Goal: Navigation & Orientation: Find specific page/section

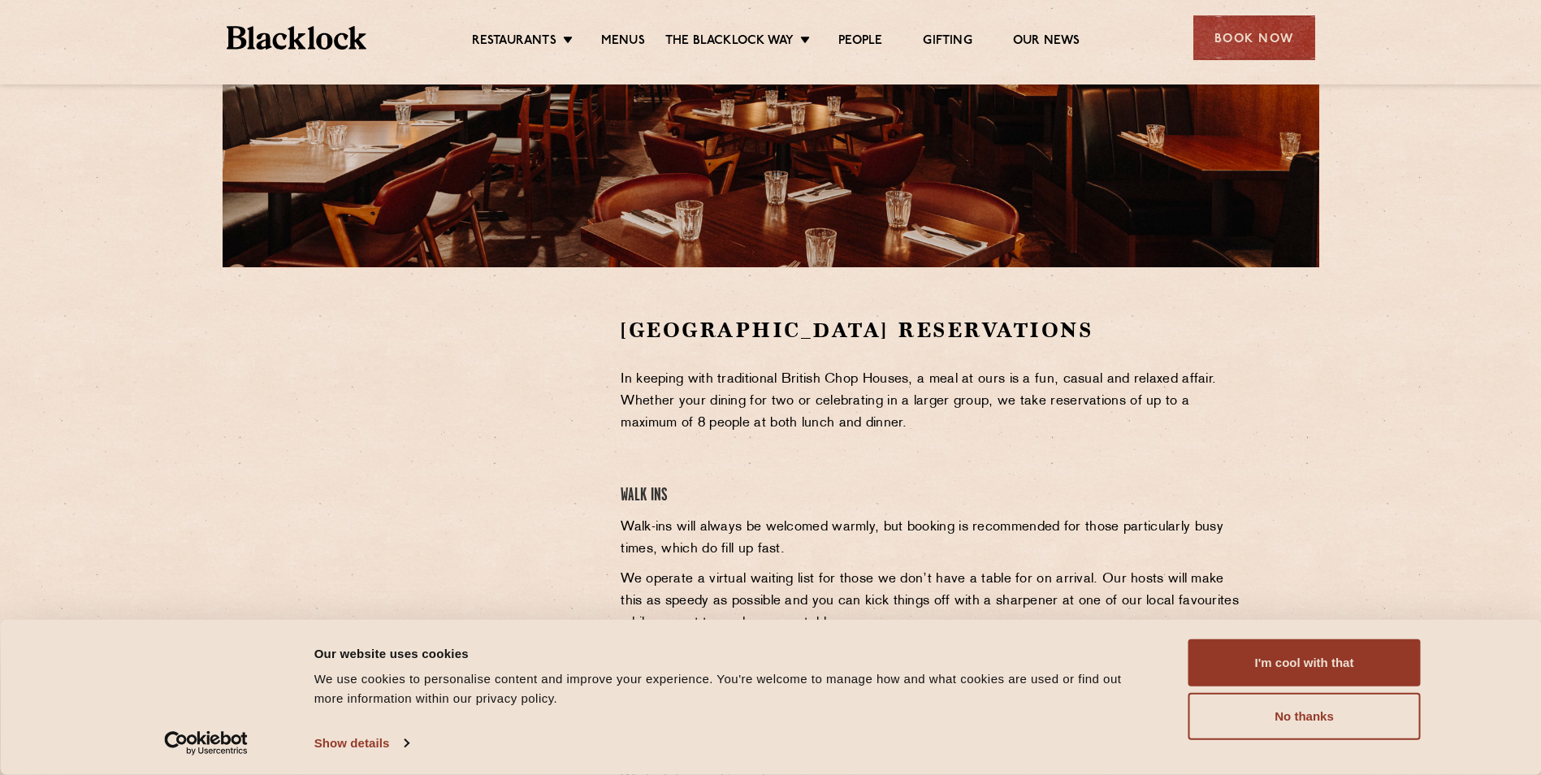
scroll to position [321, 0]
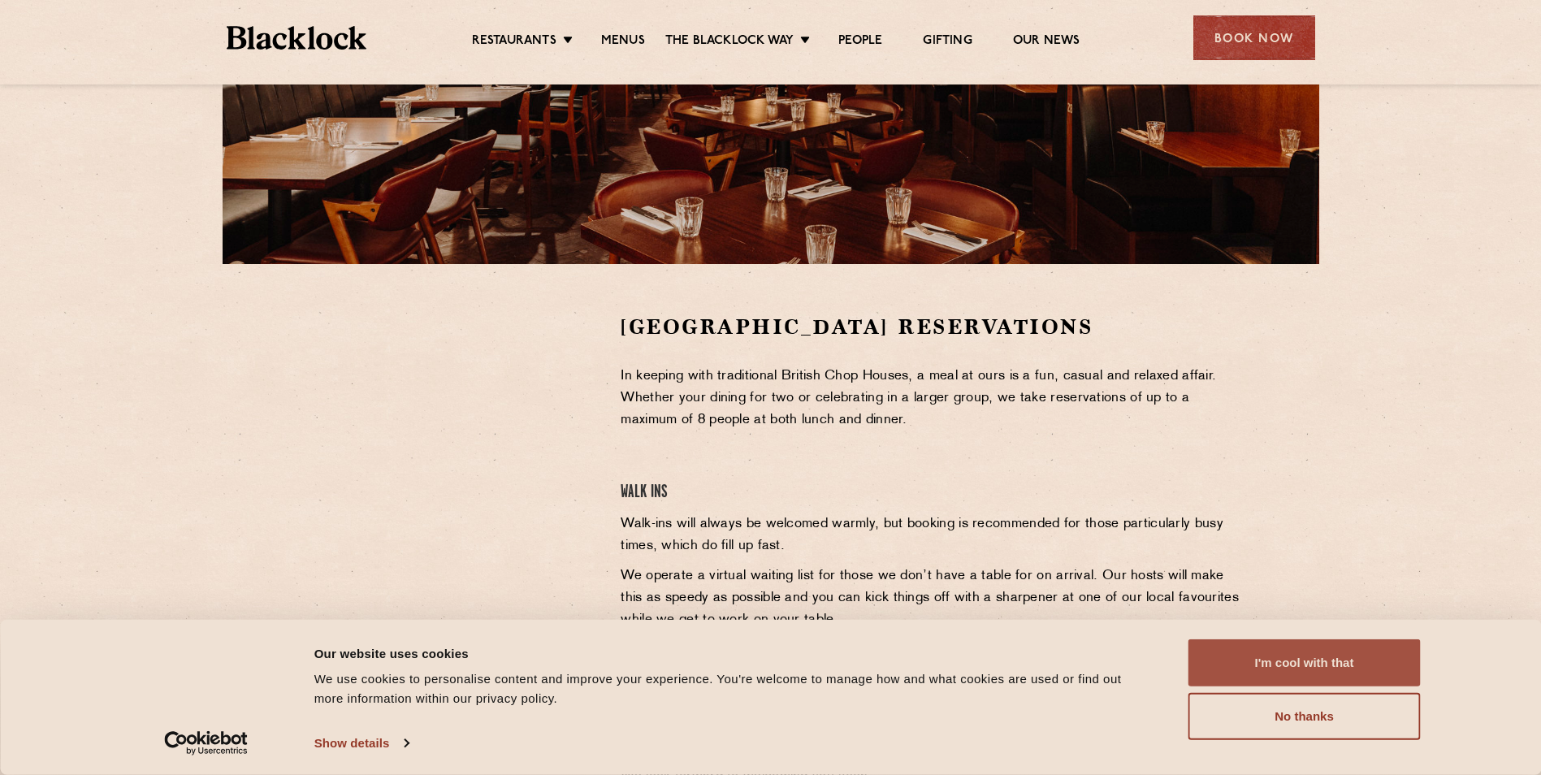
click at [1331, 648] on button "I'm cool with that" at bounding box center [1305, 662] width 232 height 47
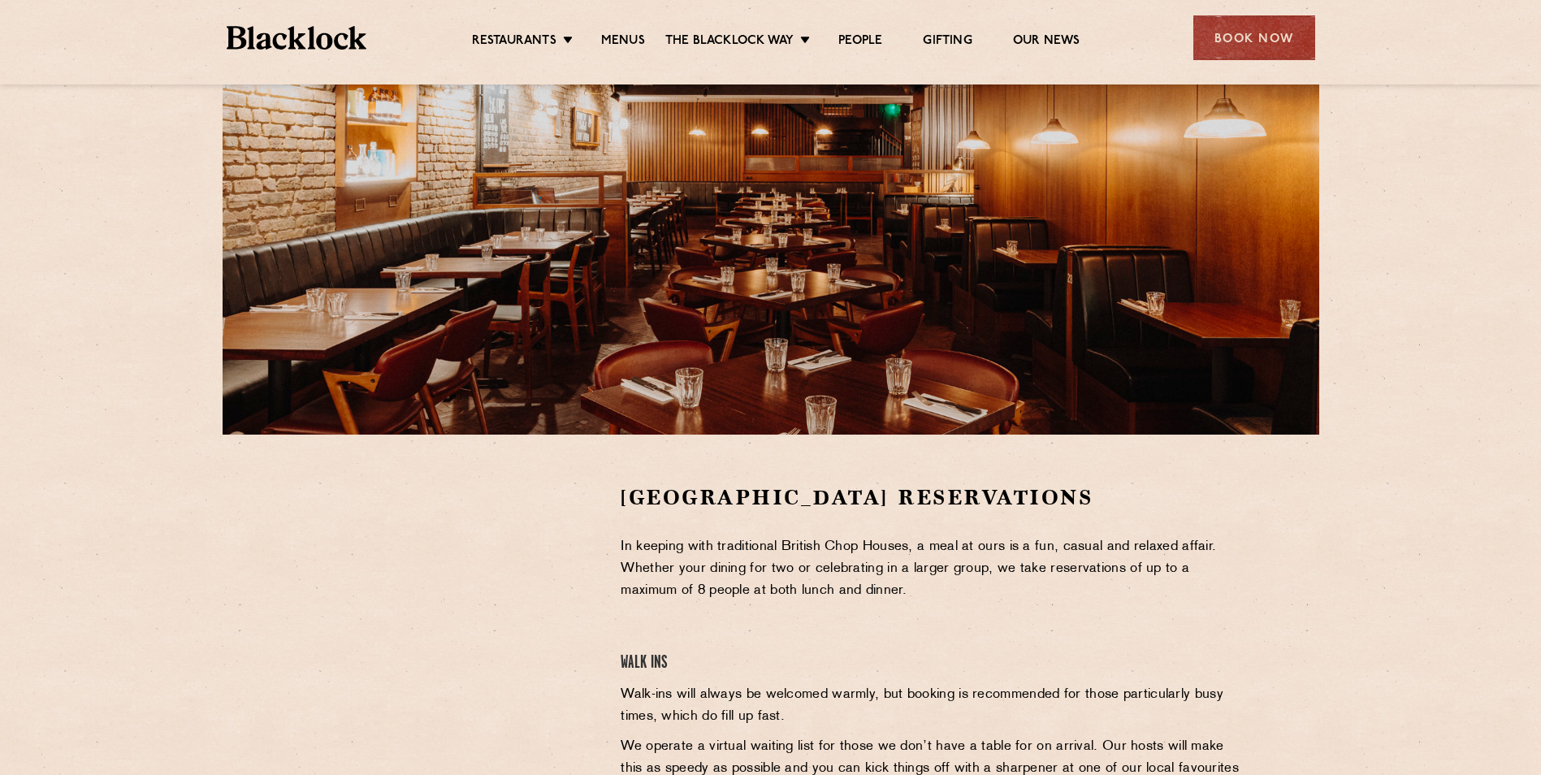
scroll to position [0, 0]
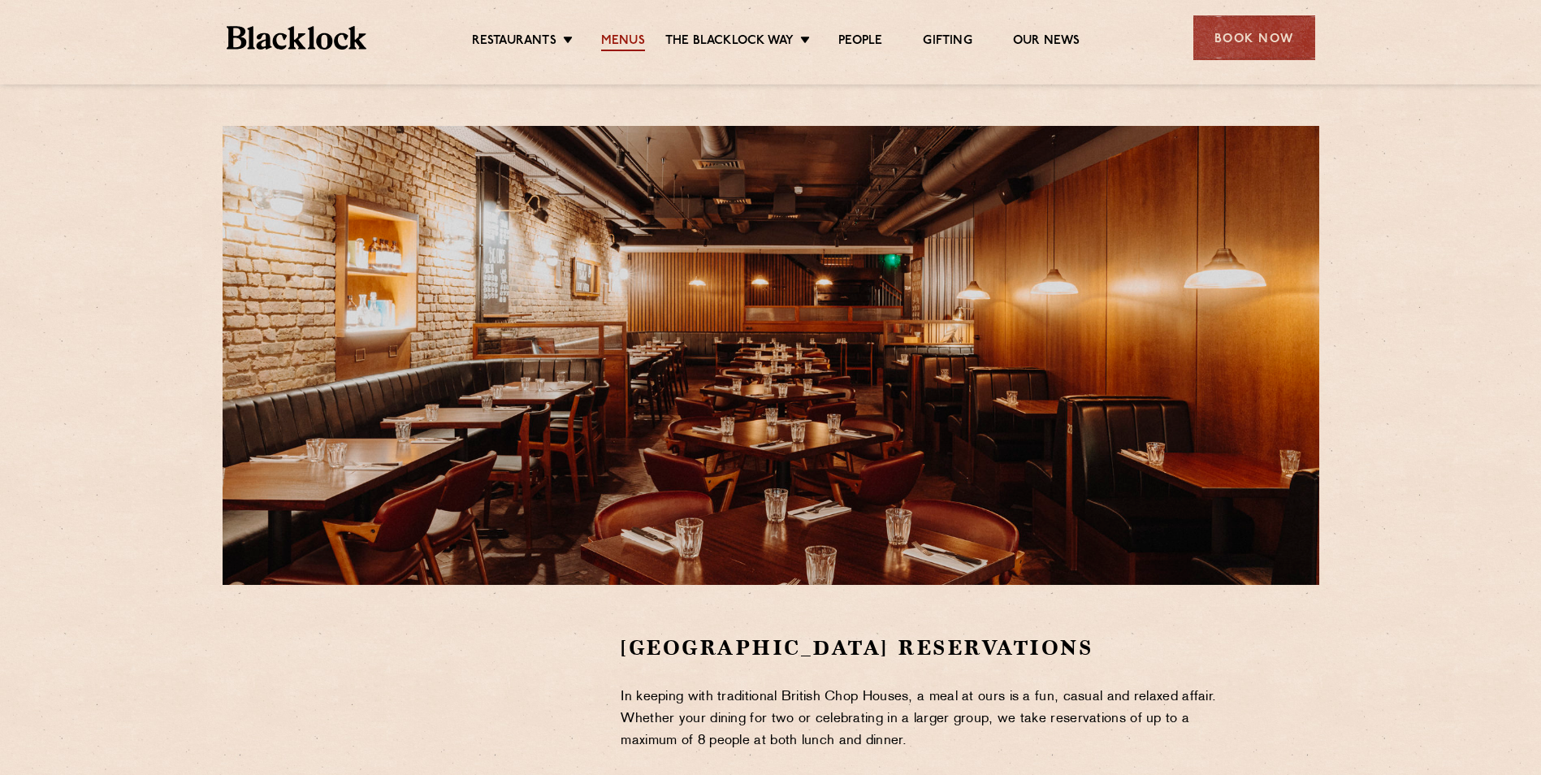
click at [622, 39] on link "Menus" at bounding box center [623, 42] width 44 height 18
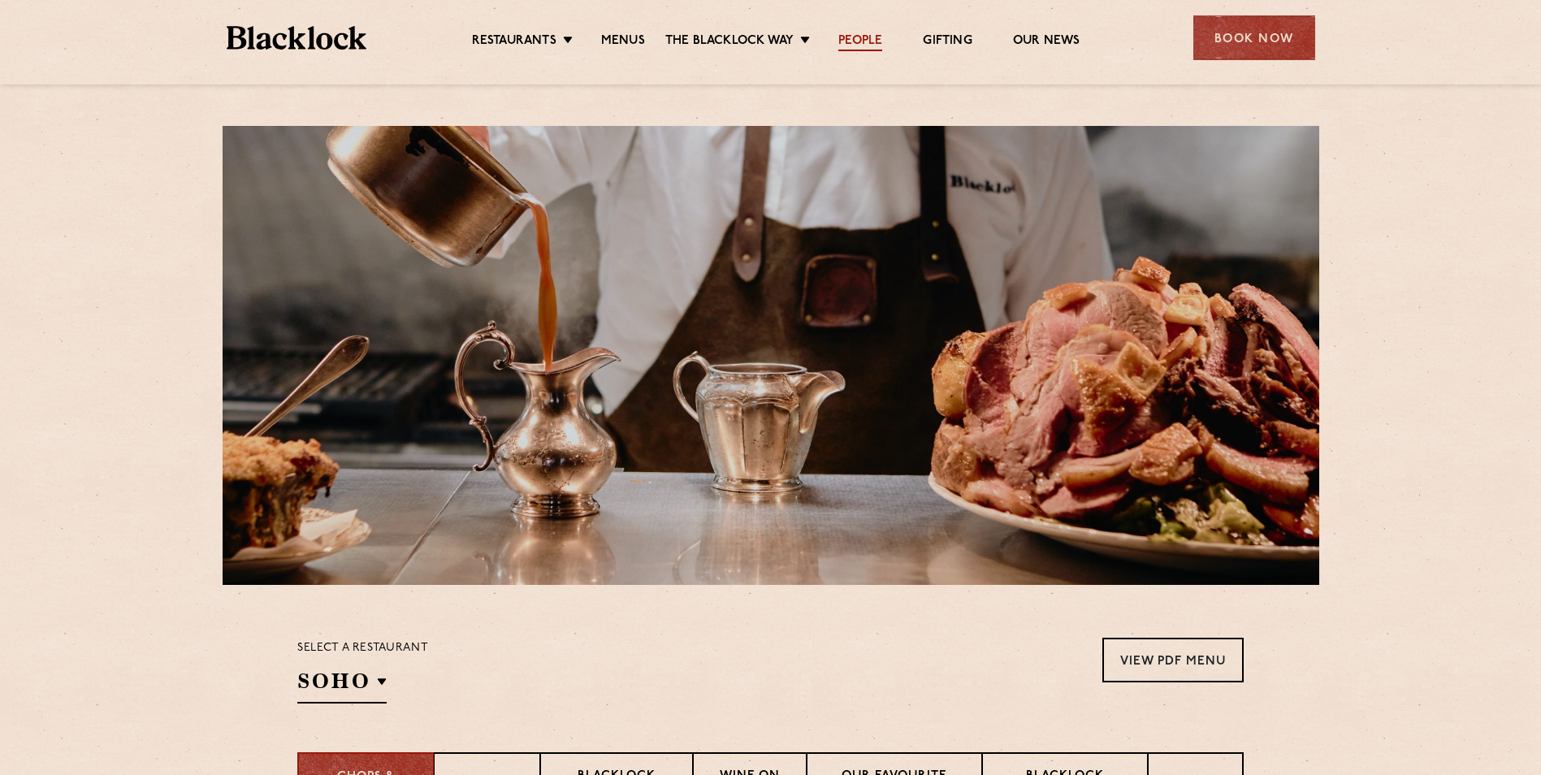
click at [847, 40] on link "People" at bounding box center [860, 42] width 44 height 18
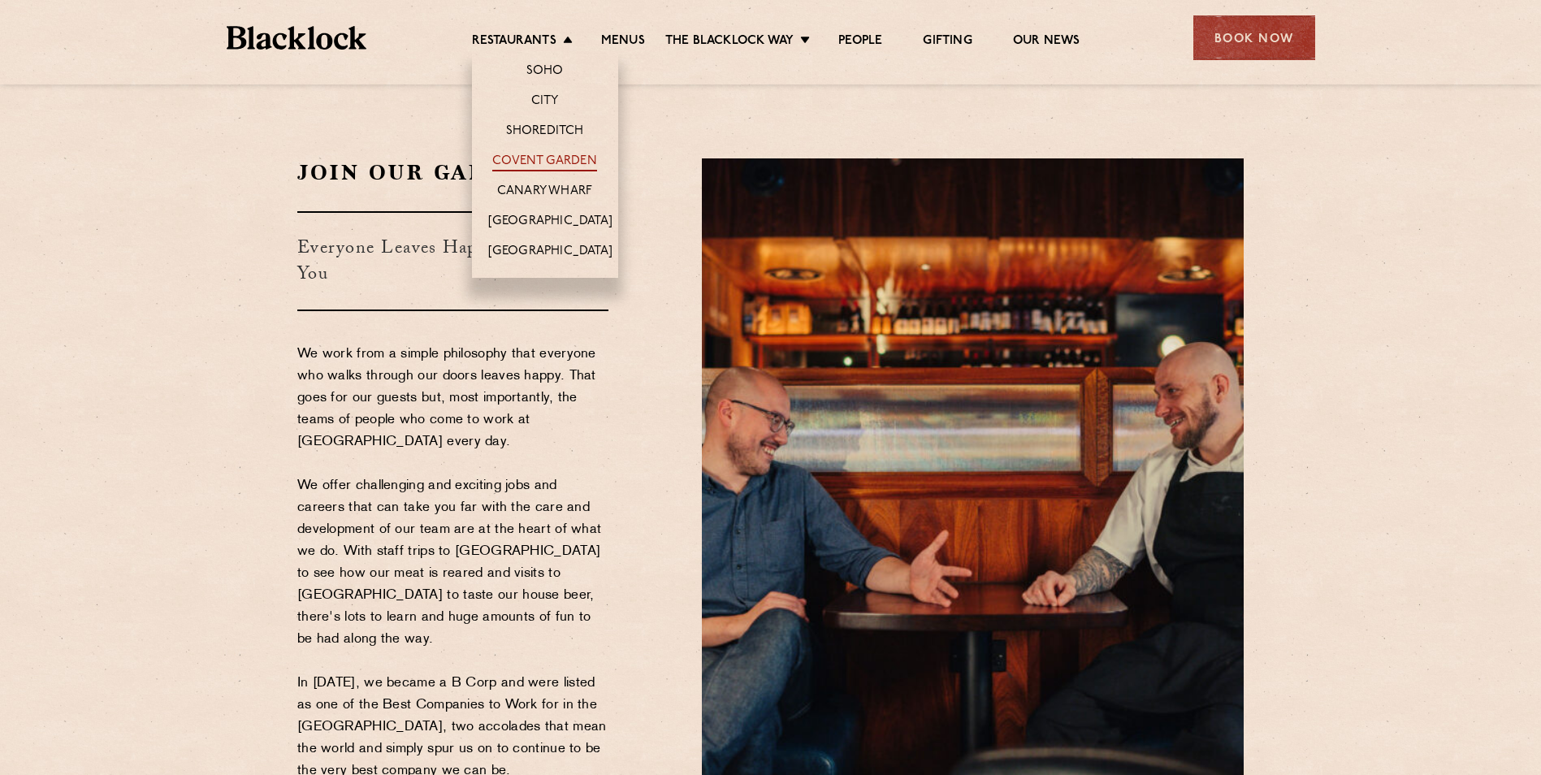
click at [525, 160] on link "Covent Garden" at bounding box center [544, 163] width 105 height 18
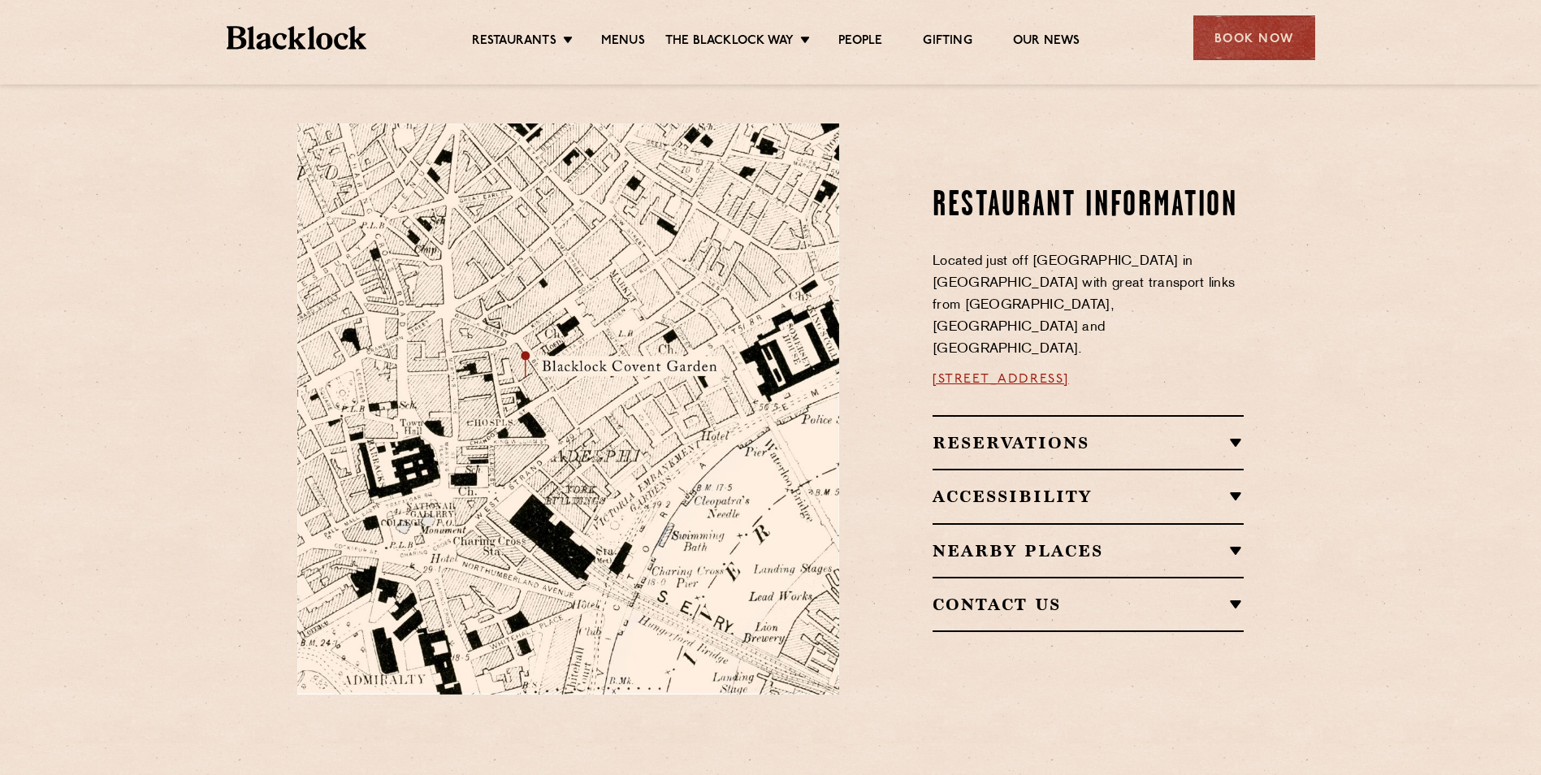
scroll to position [841, 0]
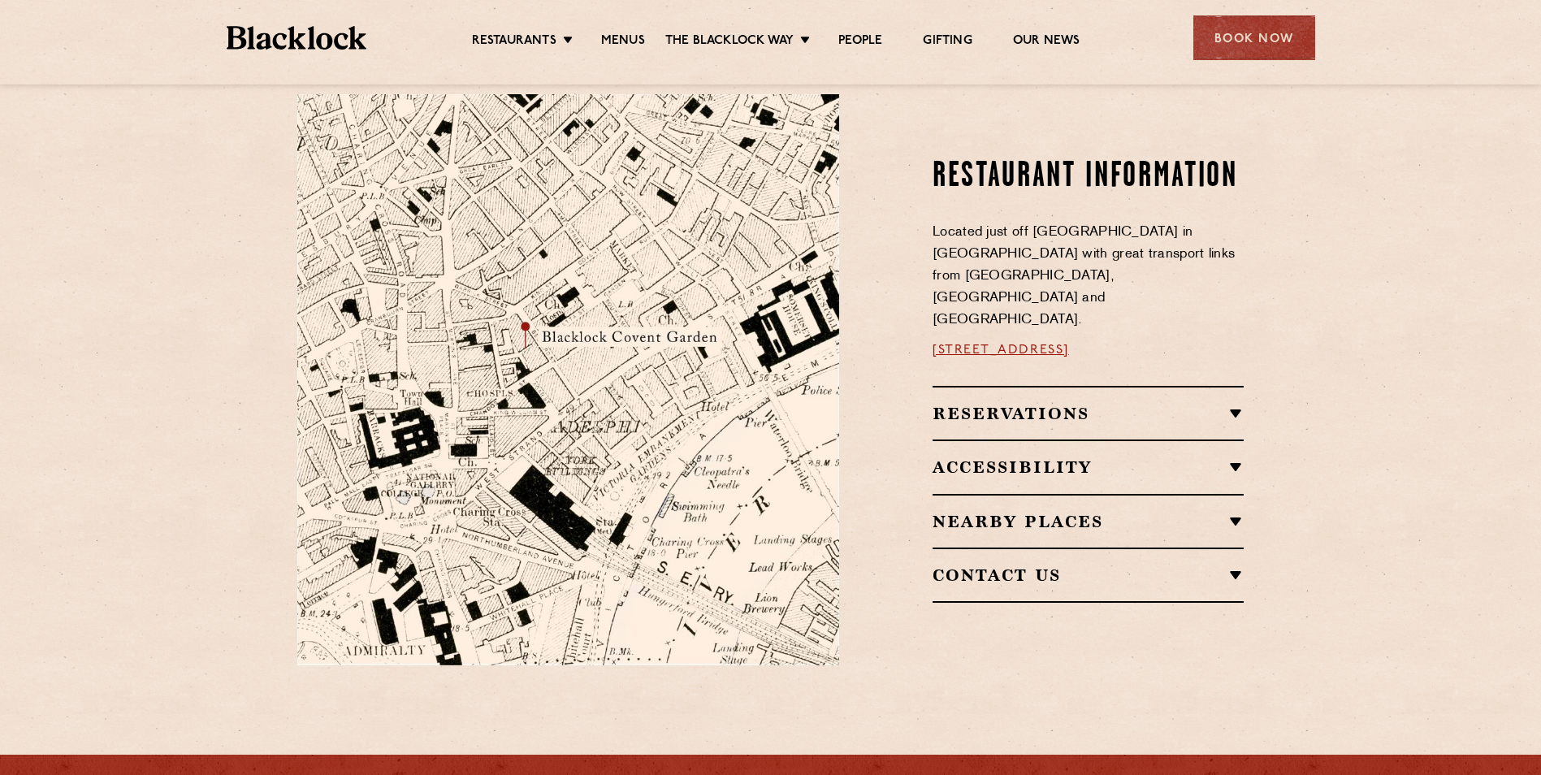
click at [1069, 344] on link "16a Bedford Street, WC2E 9HE" at bounding box center [1001, 350] width 136 height 13
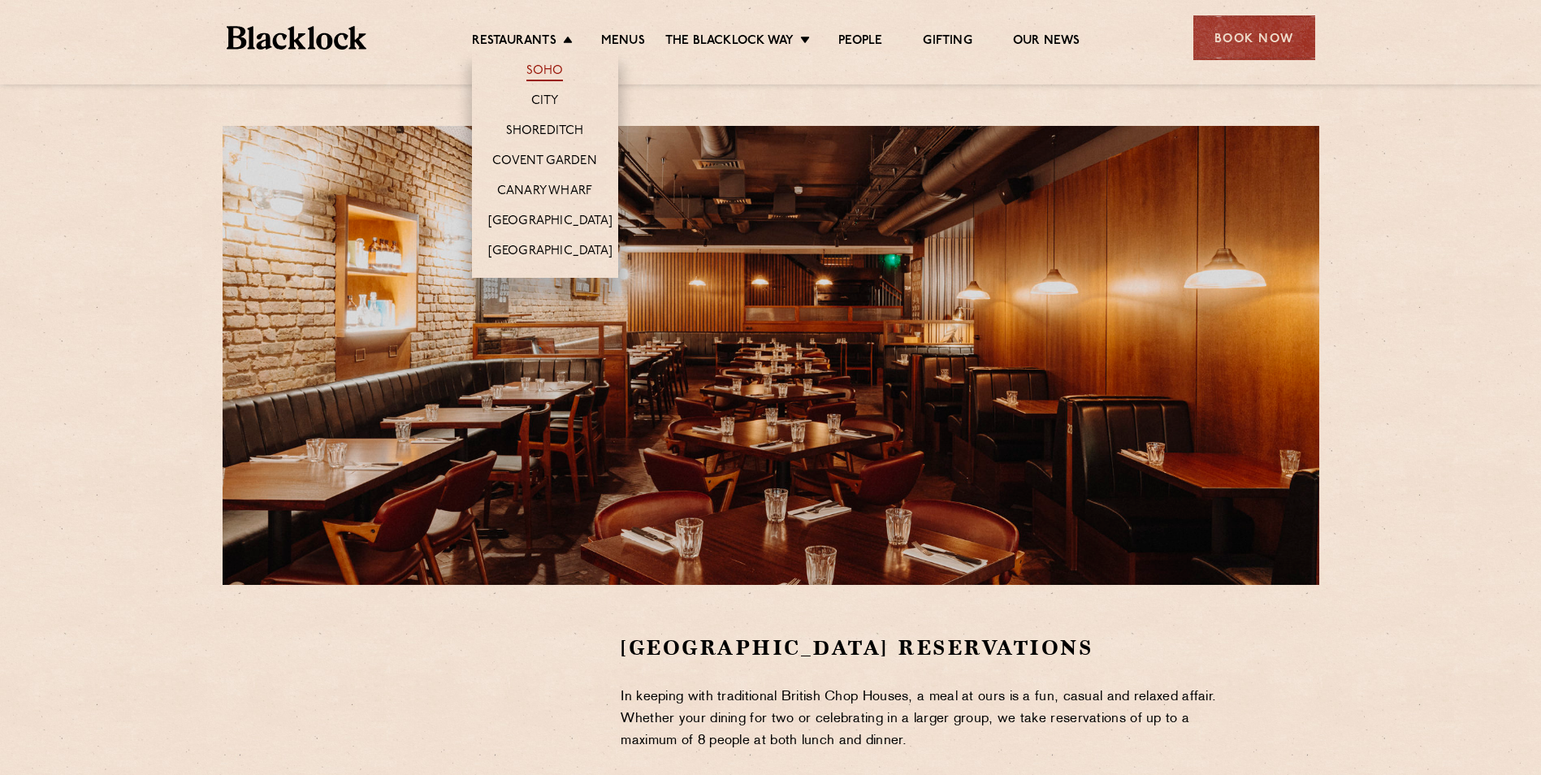
click at [552, 66] on link "Soho" at bounding box center [544, 72] width 37 height 18
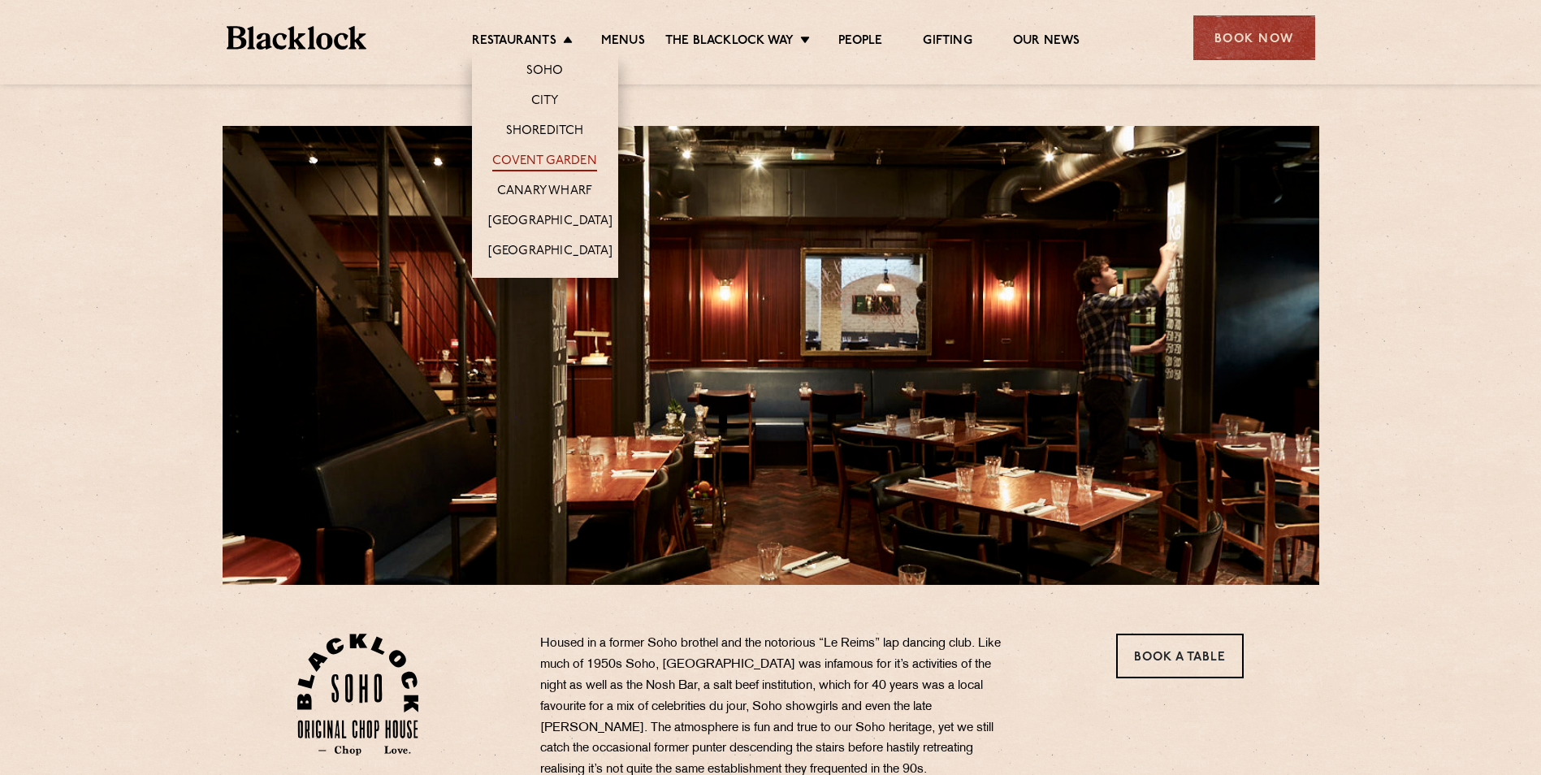
click at [557, 154] on link "Covent Garden" at bounding box center [544, 163] width 105 height 18
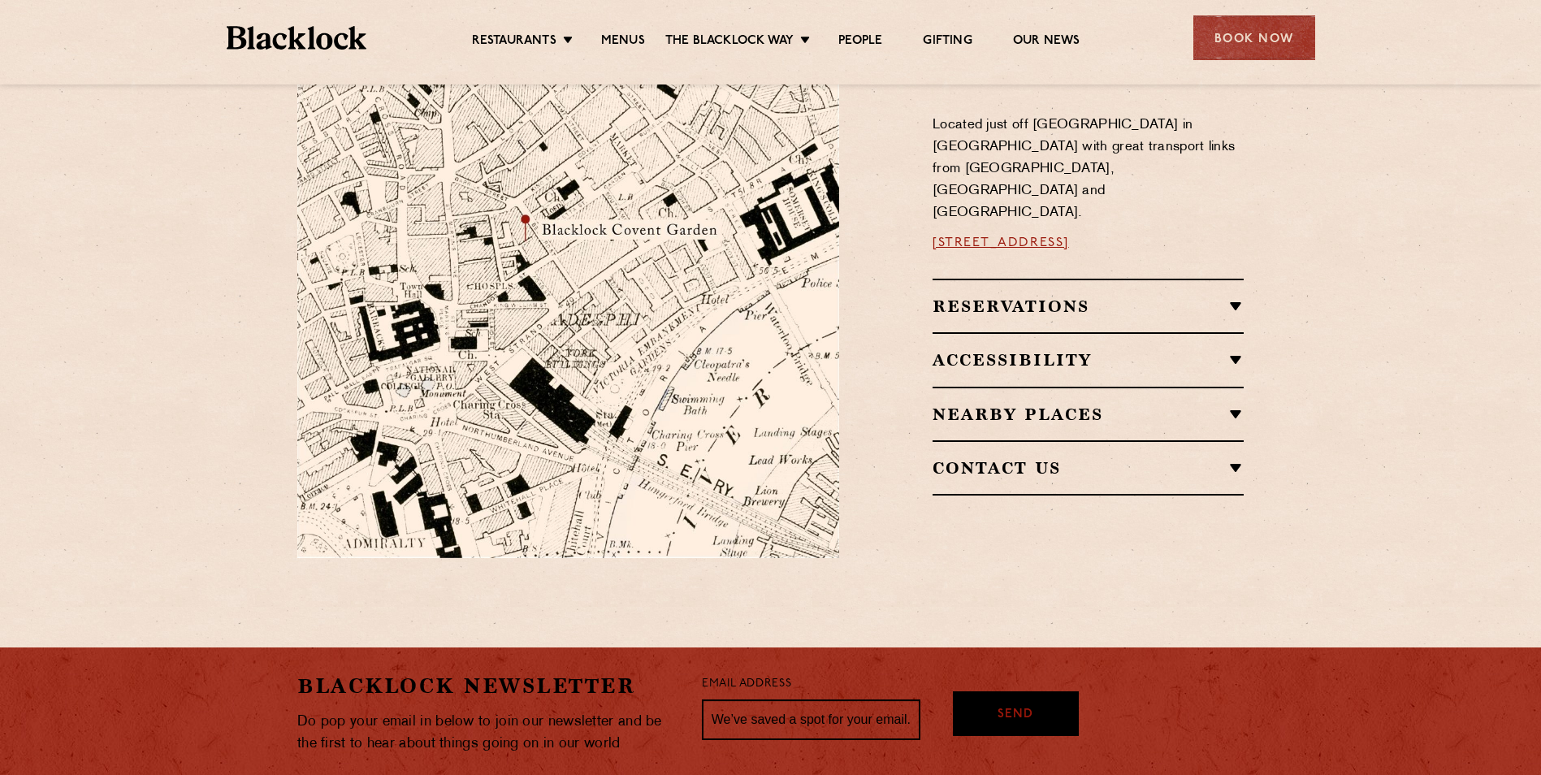
scroll to position [949, 0]
click at [1231, 404] on h2 "Nearby Places" at bounding box center [1088, 413] width 311 height 19
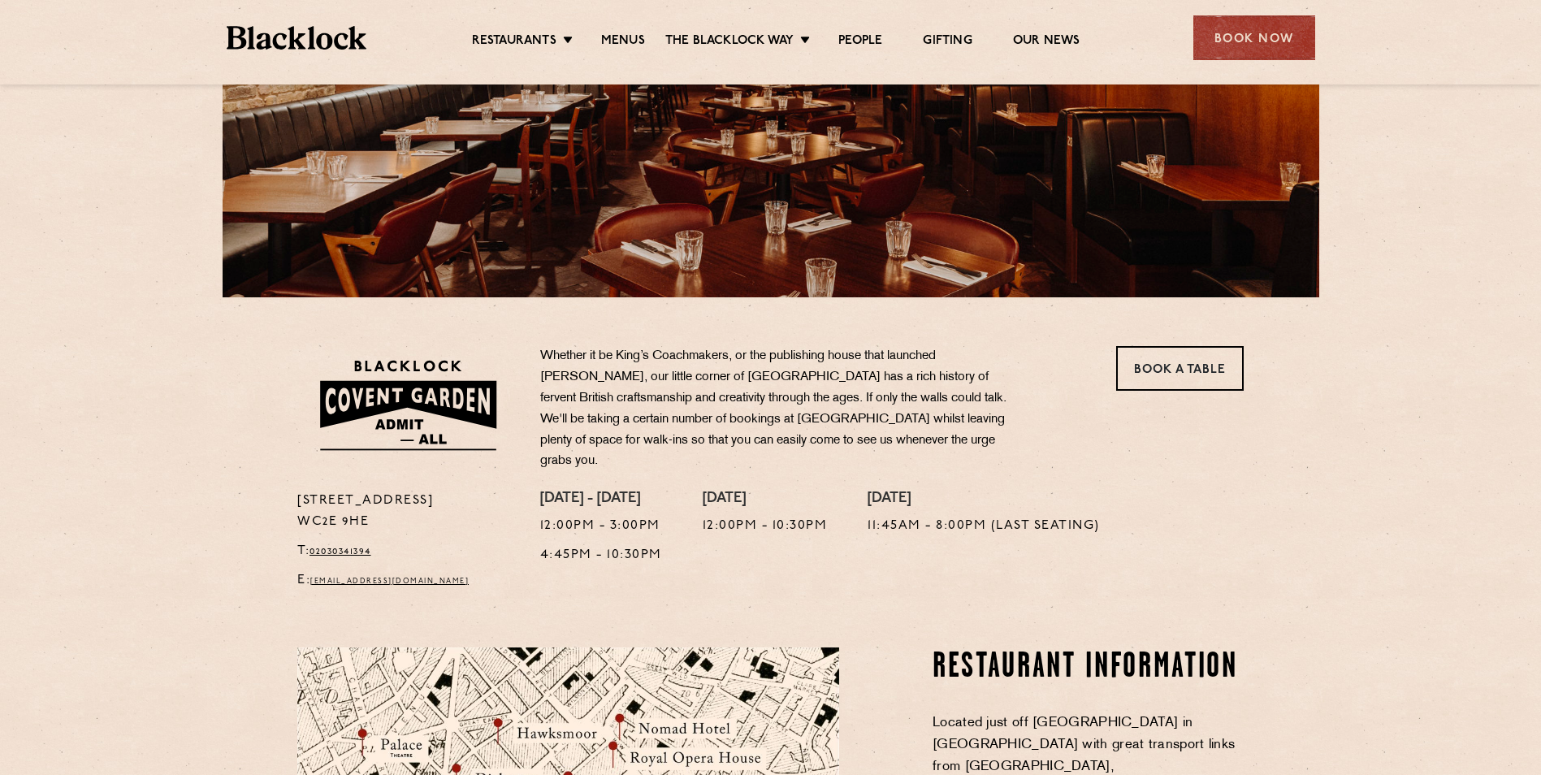
scroll to position [284, 0]
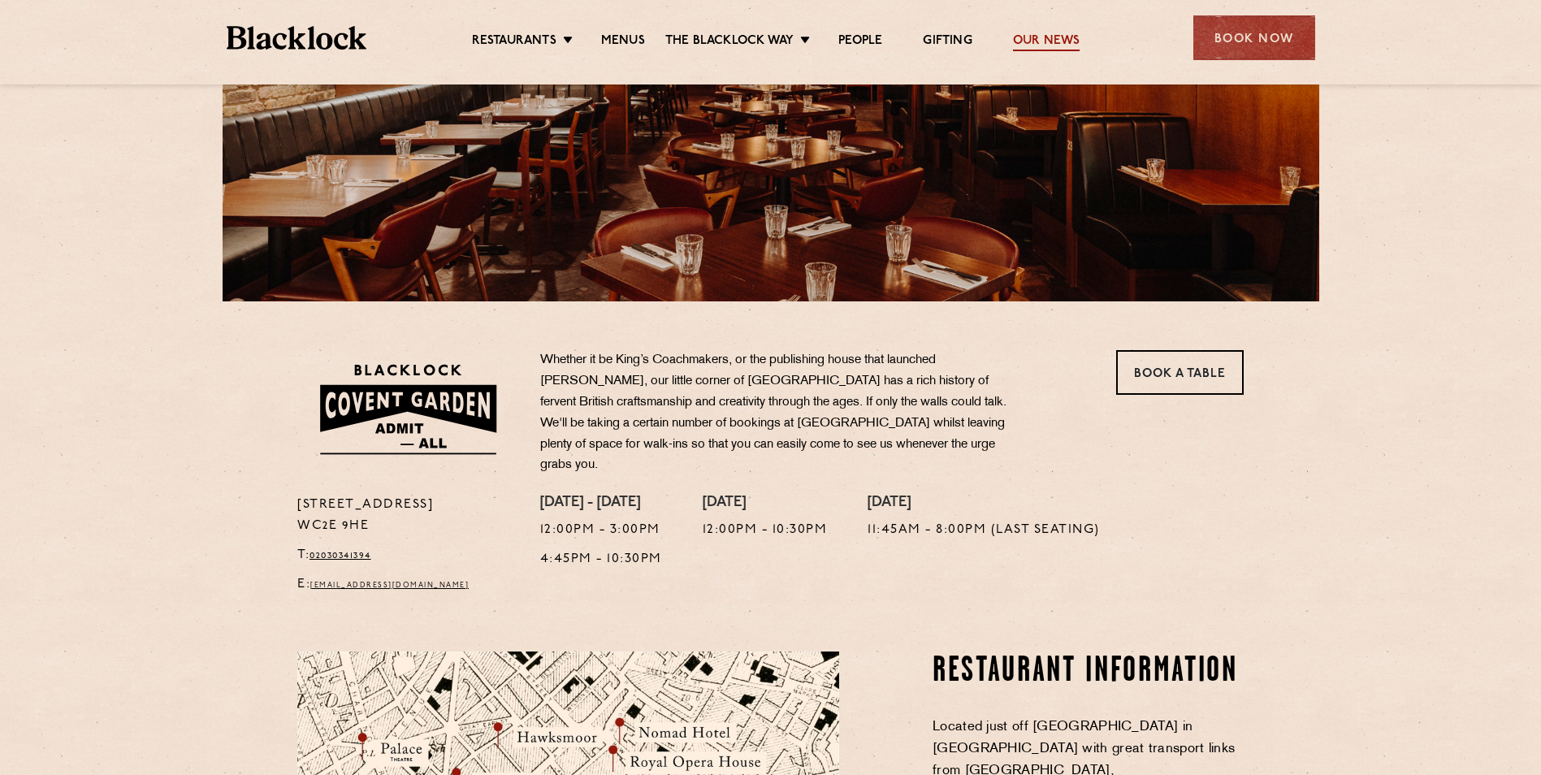
click at [1057, 42] on link "Our News" at bounding box center [1046, 42] width 67 height 18
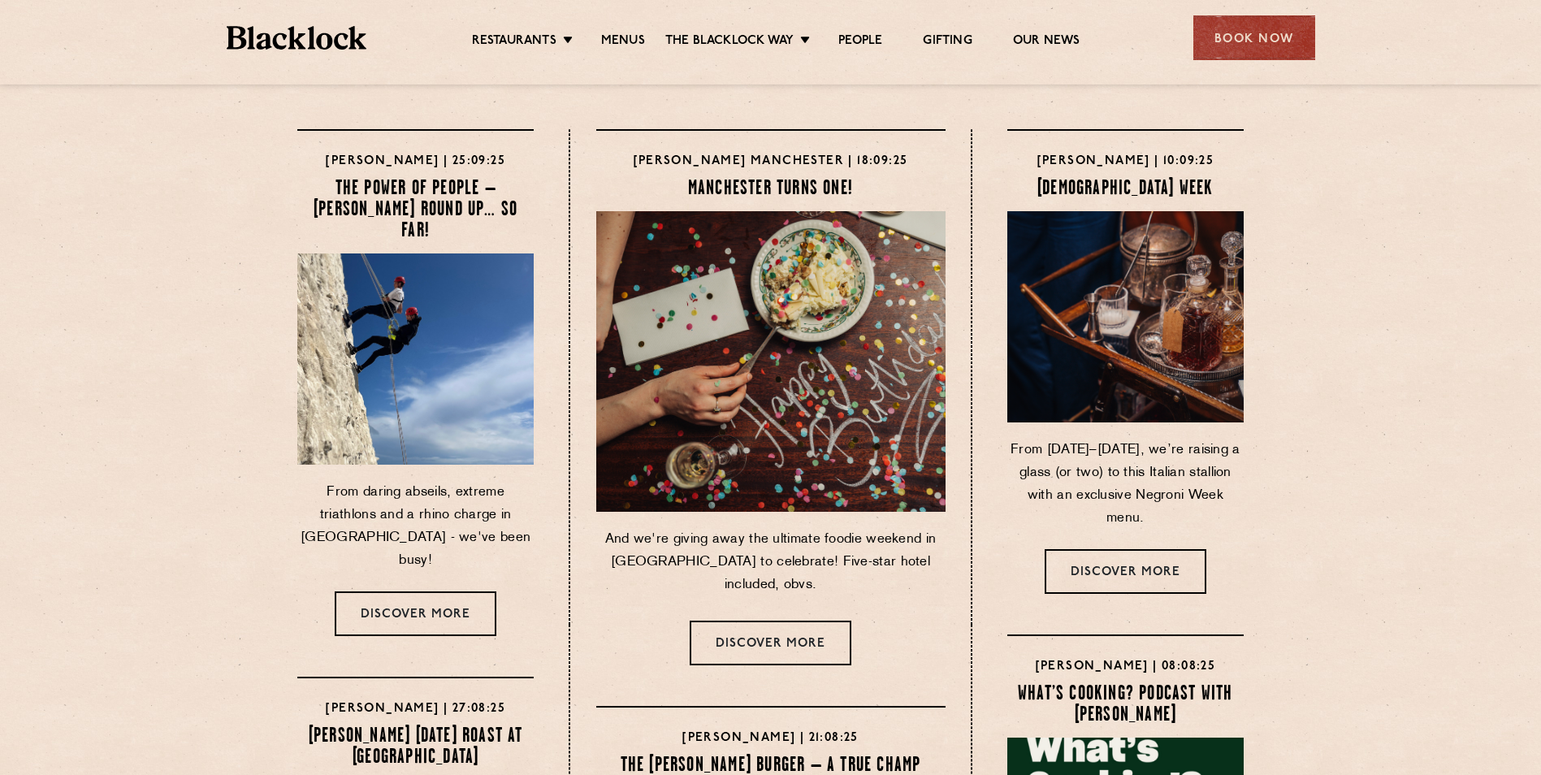
scroll to position [15, 0]
click at [608, 37] on link "Menus" at bounding box center [623, 42] width 44 height 18
